Goal: Find specific page/section: Find specific page/section

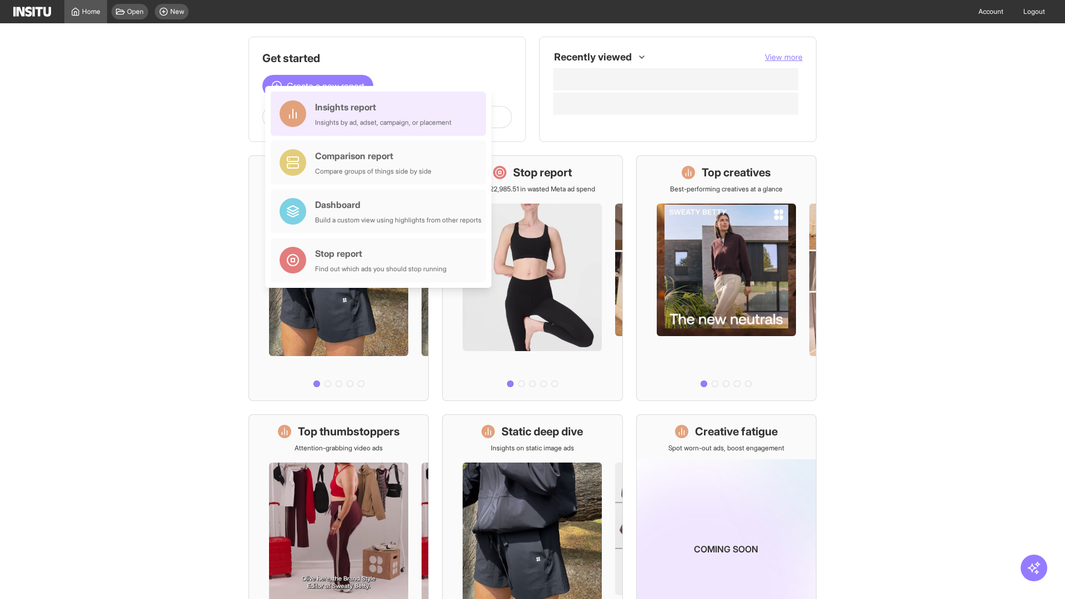
click at [381, 114] on div "Insights report Insights by ad, adset, campaign, or placement" at bounding box center [383, 113] width 136 height 27
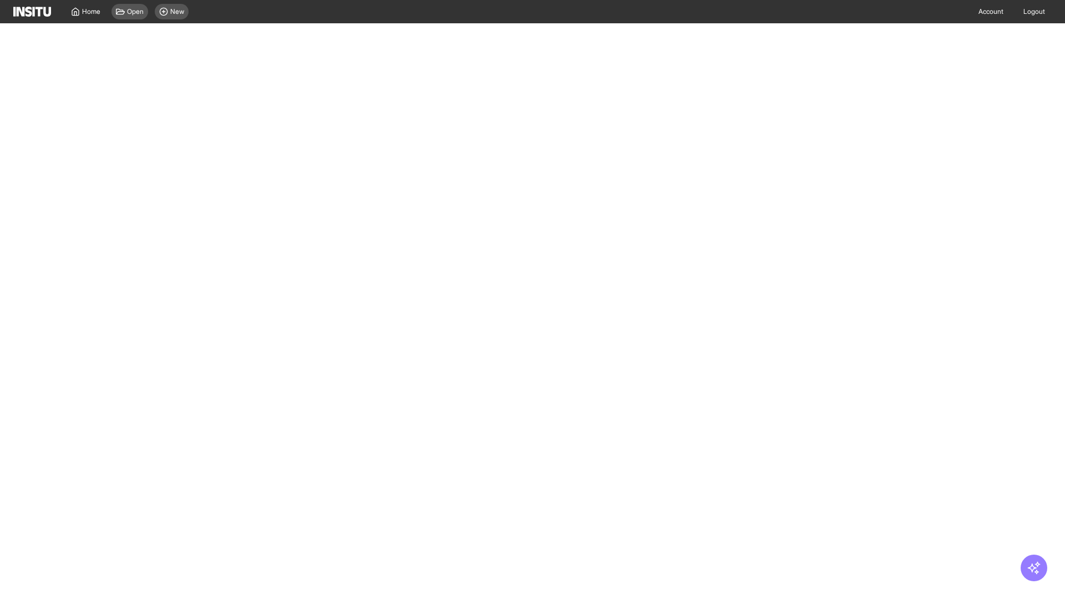
select select "**"
